Goal: Find specific page/section: Find specific page/section

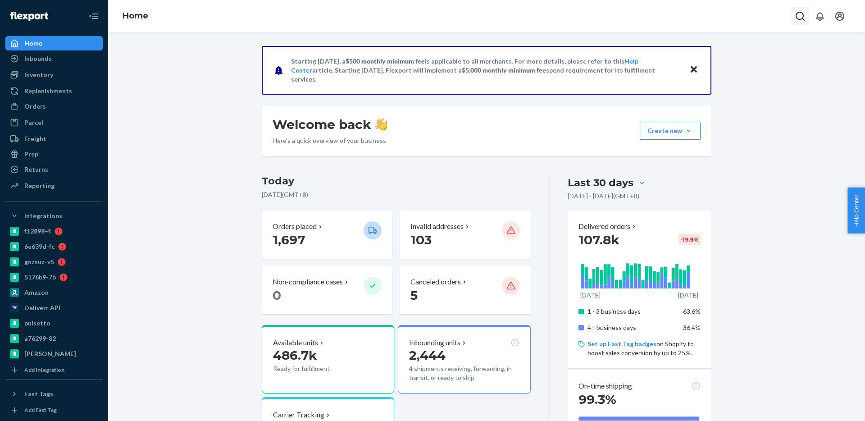
click at [798, 21] on icon "Open Search Box" at bounding box center [799, 16] width 11 height 11
type input "BIO-2702910"
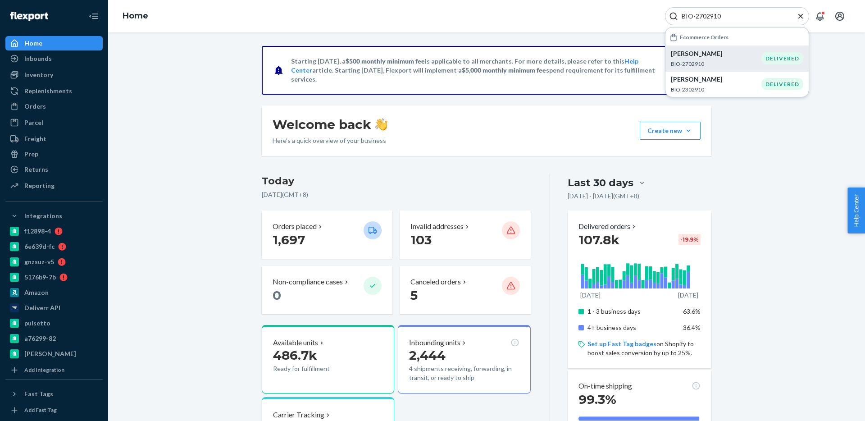
click at [708, 57] on p "[PERSON_NAME]" at bounding box center [716, 53] width 91 height 9
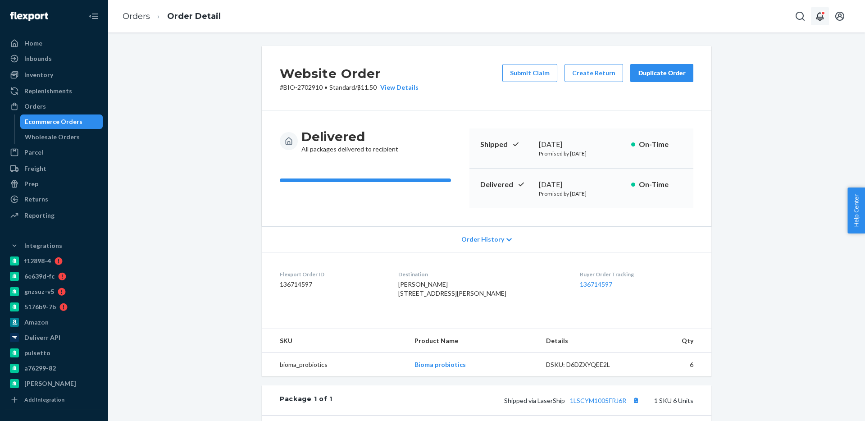
click at [811, 13] on button "Open notifications" at bounding box center [820, 16] width 18 height 18
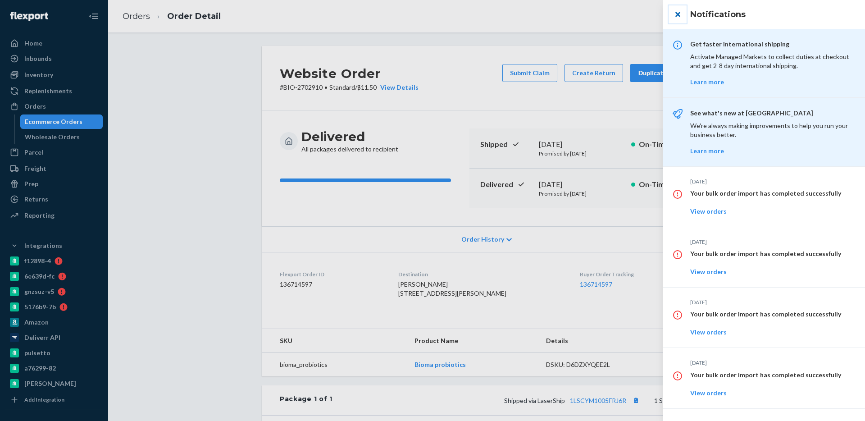
drag, startPoint x: 675, startPoint y: 15, endPoint x: 624, endPoint y: 26, distance: 52.4
click at [675, 15] on button "close" at bounding box center [677, 14] width 18 height 18
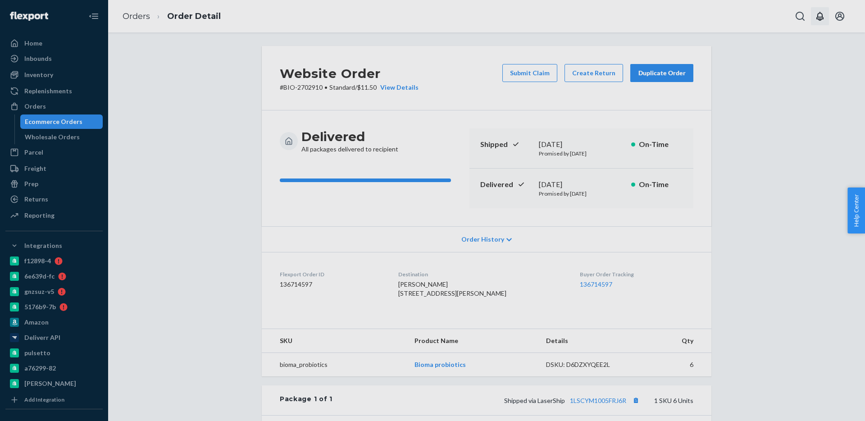
drag, startPoint x: 624, startPoint y: 26, endPoint x: 812, endPoint y: 19, distance: 188.4
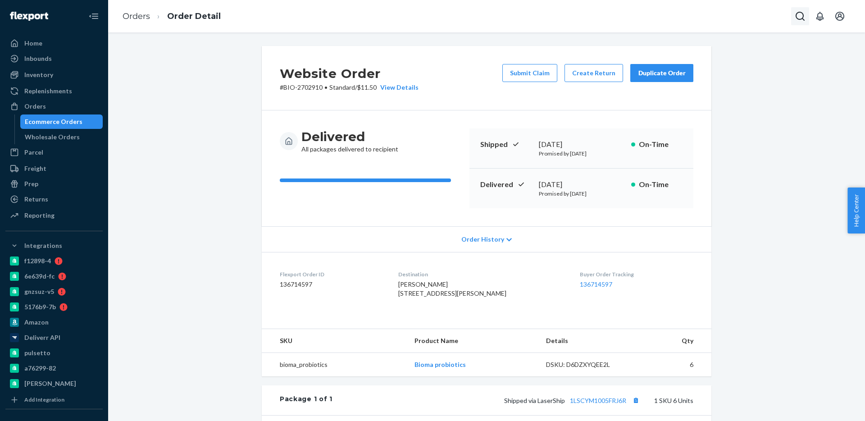
click at [795, 16] on icon "Open Search Box" at bounding box center [799, 16] width 9 height 9
type input "BIO-2702136"
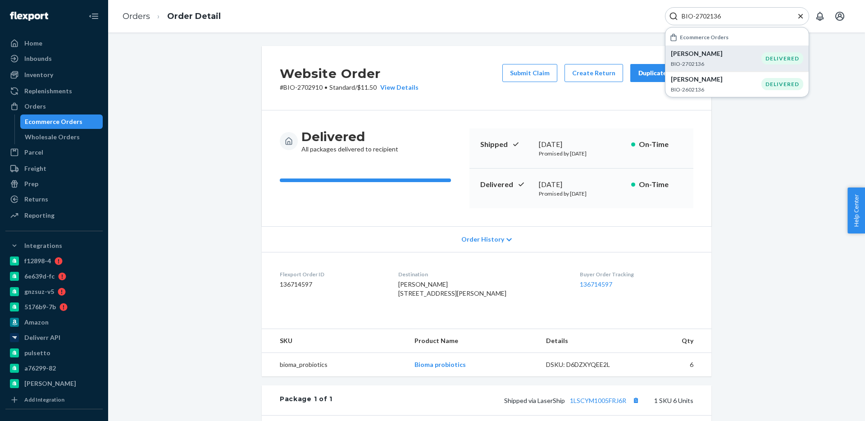
click at [707, 59] on div "[PERSON_NAME] BIO-2702136" at bounding box center [716, 58] width 91 height 18
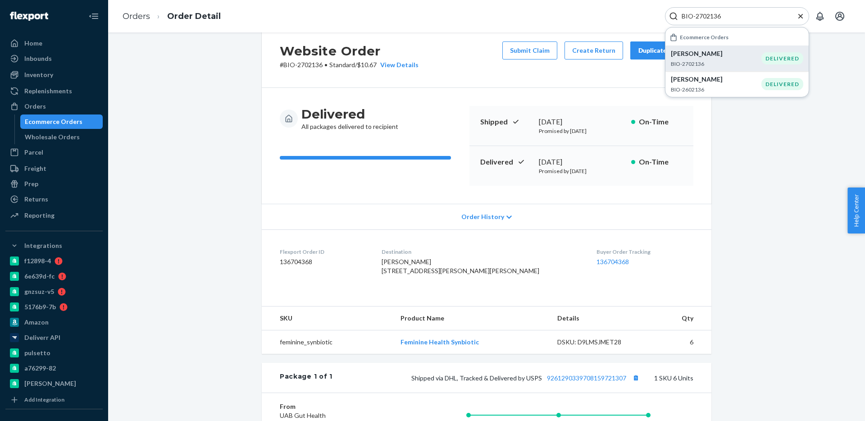
scroll to position [23, 0]
